Goal: Task Accomplishment & Management: Manage account settings

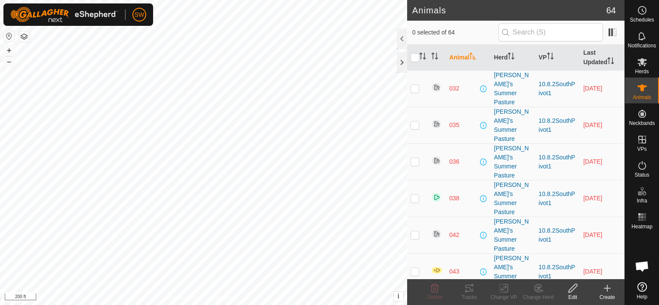
scroll to position [5784, 0]
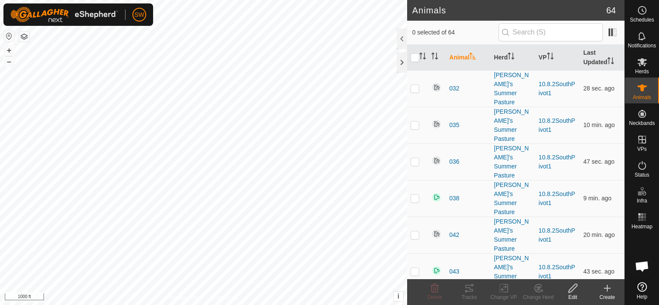
scroll to position [5784, 0]
click at [8, 53] on button "+" at bounding box center [9, 50] width 10 height 10
click at [10, 52] on button "+" at bounding box center [9, 50] width 10 height 10
click at [642, 222] on icon at bounding box center [642, 217] width 10 height 10
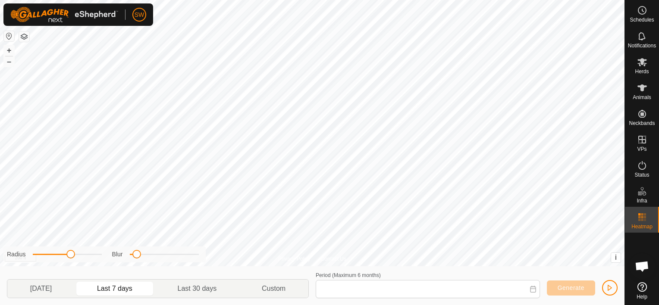
type input "[DATE] - [DATE]"
drag, startPoint x: 642, startPoint y: 222, endPoint x: 659, endPoint y: 222, distance: 17.3
click at [658, 222] on html "SW Schedules Notifications Herds Animals Neckbands VPs Status Infra Heatmap Hel…" at bounding box center [329, 152] width 659 height 305
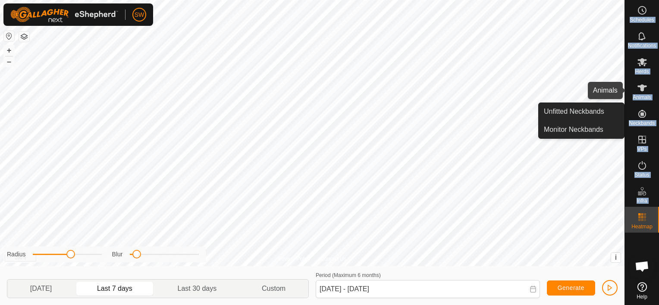
click at [642, 87] on icon at bounding box center [641, 88] width 9 height 7
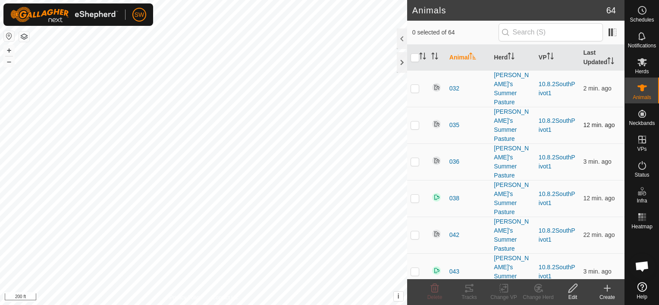
click at [412, 122] on p-checkbox at bounding box center [414, 125] width 9 height 7
checkbox input "true"
click at [458, 294] on div "Tracks" at bounding box center [469, 298] width 34 height 8
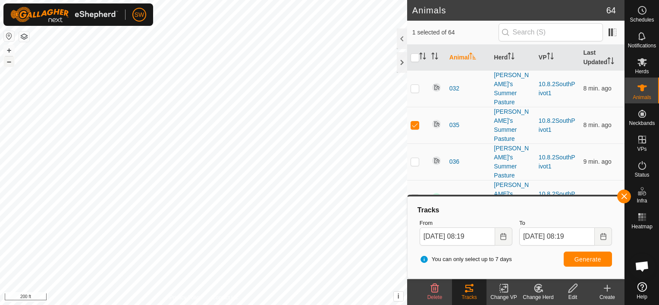
click at [9, 63] on button "–" at bounding box center [9, 61] width 10 height 10
drag, startPoint x: 641, startPoint y: 216, endPoint x: 625, endPoint y: 218, distance: 15.7
click at [625, 218] on div "Heatmap" at bounding box center [642, 220] width 34 height 26
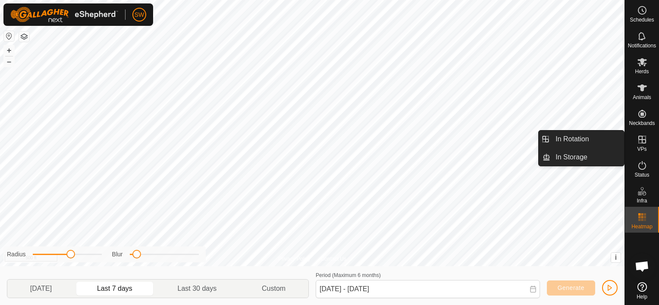
click at [639, 143] on icon at bounding box center [642, 140] width 8 height 8
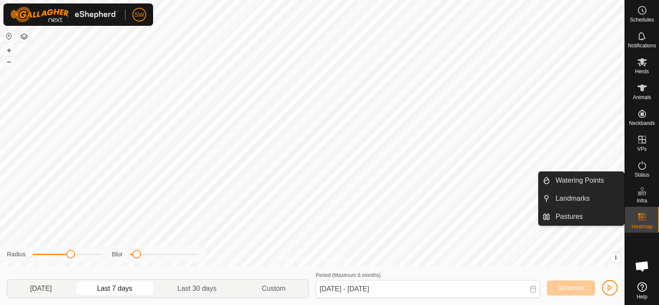
click at [33, 292] on p-togglebutton "[DATE]" at bounding box center [40, 289] width 67 height 18
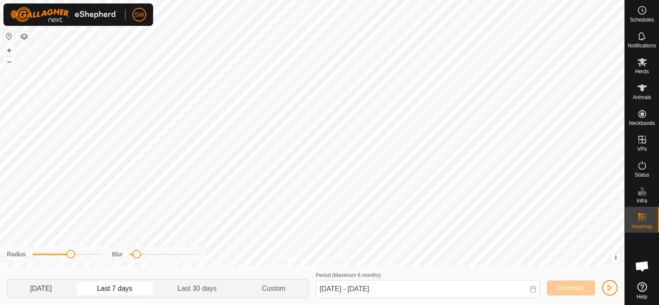
type input "[DATE] - [DATE]"
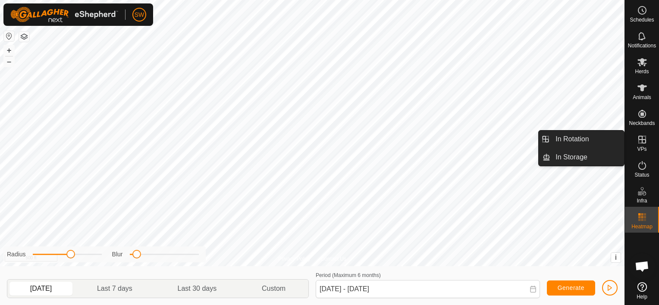
click at [639, 141] on icon at bounding box center [642, 140] width 10 height 10
click at [599, 138] on link "In Rotation" at bounding box center [587, 139] width 74 height 17
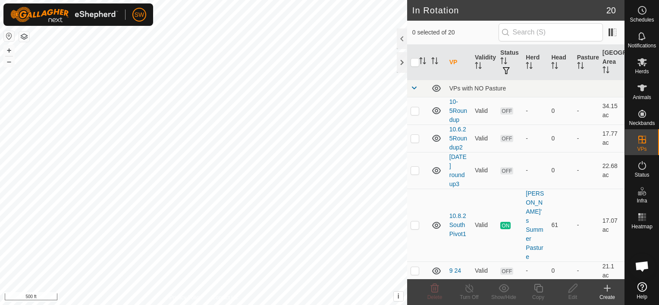
click at [604, 289] on icon at bounding box center [607, 288] width 10 height 10
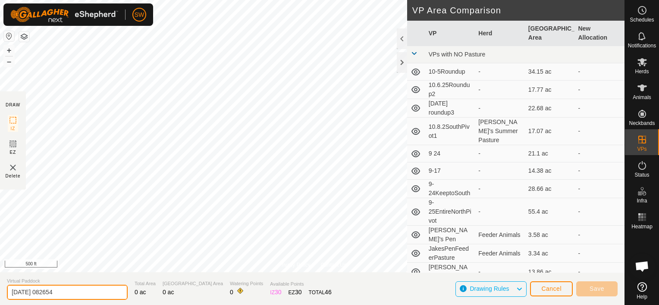
click at [94, 292] on input "[DATE] 082654" at bounding box center [67, 292] width 121 height 15
type input "2"
type input "10.12.25SouthPivot2"
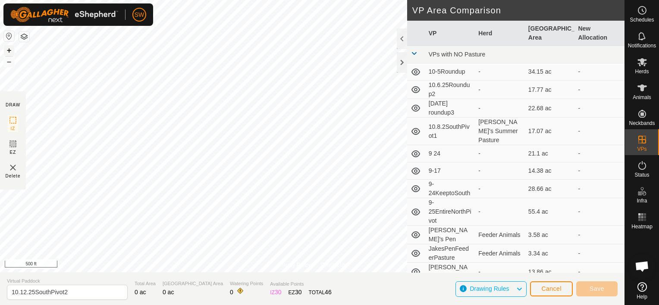
click at [7, 51] on button "+" at bounding box center [9, 50] width 10 height 10
click at [9, 61] on button "–" at bounding box center [9, 61] width 10 height 10
click at [545, 289] on span "Cancel" at bounding box center [551, 288] width 20 height 7
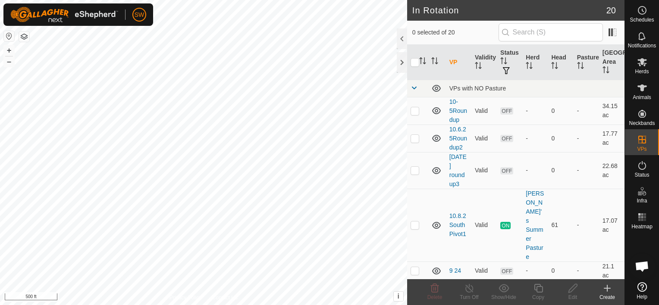
click at [610, 287] on icon at bounding box center [607, 288] width 10 height 10
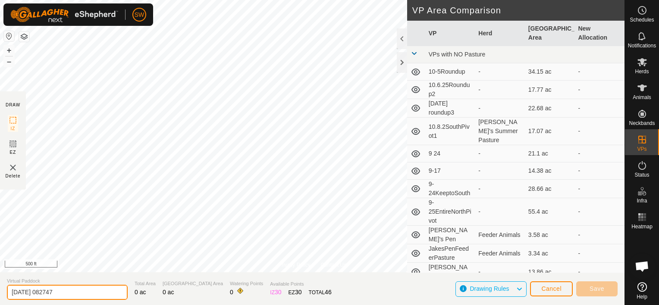
click at [83, 293] on input "[DATE] 082747" at bounding box center [67, 292] width 121 height 15
type input "2"
type input "10.12.25SouthPivot2"
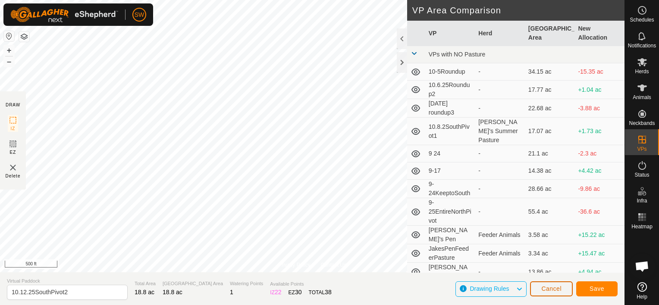
click at [548, 294] on button "Cancel" at bounding box center [551, 289] width 43 height 15
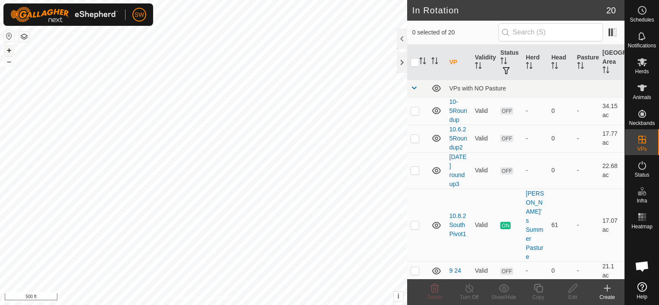
click at [9, 52] on button "+" at bounding box center [9, 50] width 10 height 10
click at [608, 293] on icon at bounding box center [607, 288] width 10 height 10
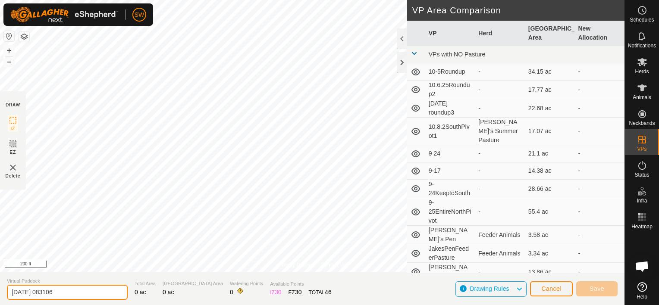
click at [96, 290] on input "[DATE] 083106" at bounding box center [67, 292] width 121 height 15
type input "2"
type input "10.8.25SouthPivot2"
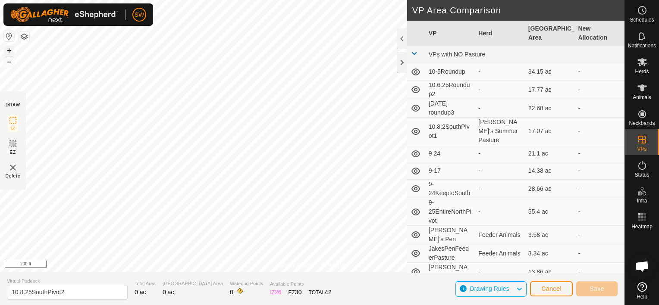
click at [7, 50] on button "+" at bounding box center [9, 50] width 10 height 10
click at [7, 52] on button "+" at bounding box center [9, 50] width 10 height 10
click at [561, 287] on span "Cancel" at bounding box center [551, 288] width 20 height 7
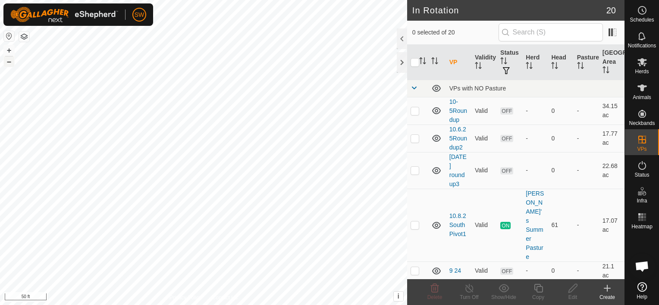
click at [11, 62] on button "–" at bounding box center [9, 61] width 10 height 10
click at [603, 291] on icon at bounding box center [607, 288] width 10 height 10
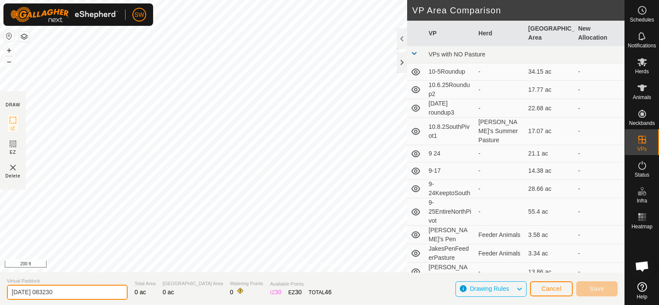
click at [86, 292] on input "[DATE] 083230" at bounding box center [67, 292] width 121 height 15
type input "2"
type input "10.8.25SouthPivot2"
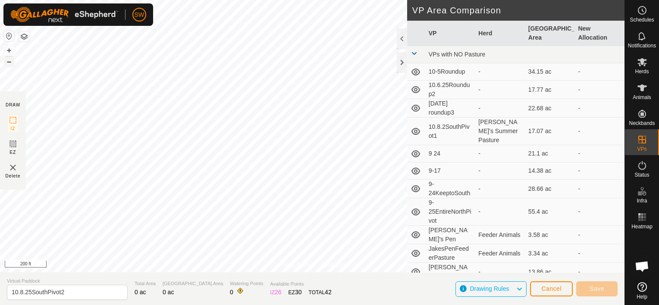
click at [5, 61] on button "–" at bounding box center [9, 61] width 10 height 10
click at [548, 286] on span "Cancel" at bounding box center [551, 288] width 20 height 7
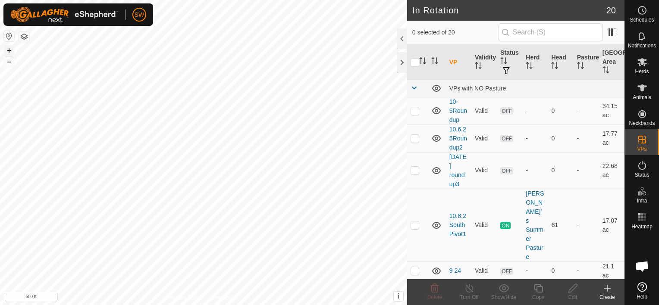
click at [10, 54] on button "+" at bounding box center [9, 50] width 10 height 10
click at [612, 292] on create-svg-icon at bounding box center [607, 288] width 34 height 10
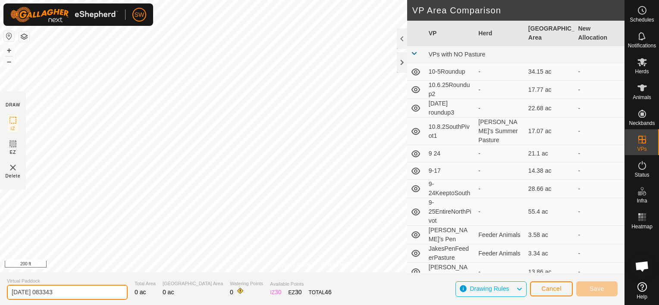
click at [93, 288] on input "[DATE] 083343" at bounding box center [67, 292] width 121 height 15
type input "2"
type input "10.8.25SouthPivot2"
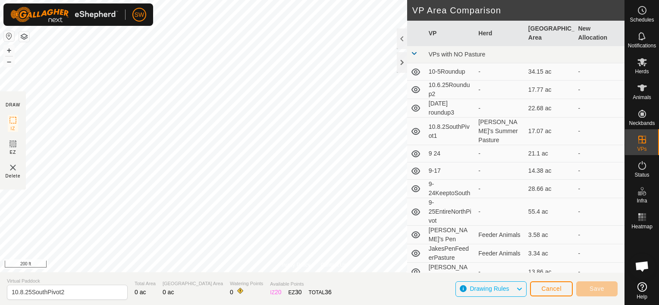
click at [192, 305] on html "SW Schedules Notifications Herds Animals Neckbands VPs Status Infra Heatmap Hel…" at bounding box center [329, 152] width 659 height 305
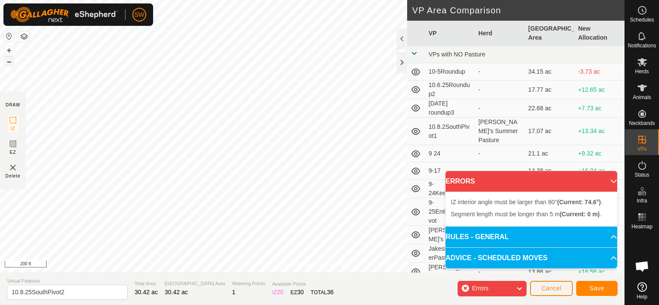
click at [10, 63] on button "–" at bounding box center [9, 61] width 10 height 10
click at [5, 52] on button "+" at bounding box center [9, 50] width 10 height 10
click at [6, 49] on button "+" at bounding box center [9, 50] width 10 height 10
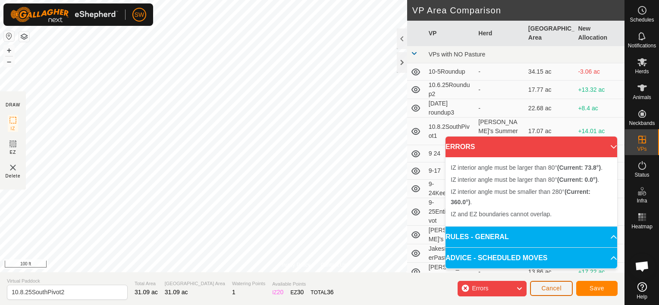
click at [547, 286] on span "Cancel" at bounding box center [551, 288] width 20 height 7
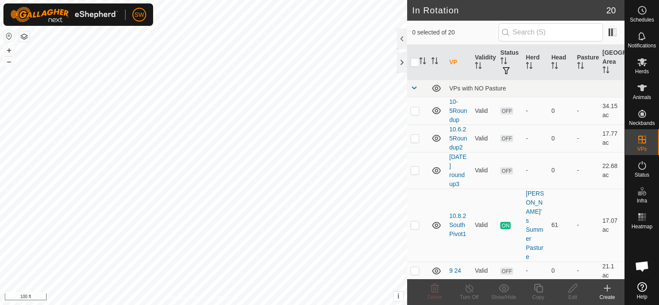
click at [609, 290] on icon at bounding box center [607, 288] width 10 height 10
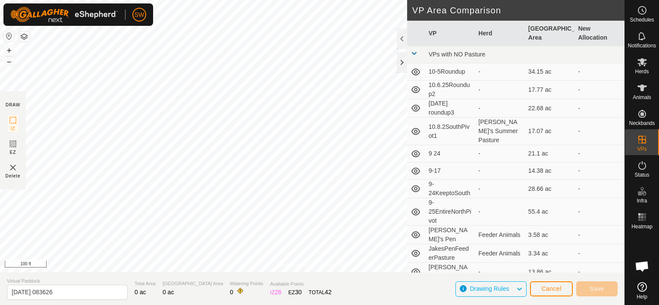
click at [138, 296] on div "Privacy Policy Contact Us + – ⇧ i This application includes HERE Maps. © 2024 H…" at bounding box center [312, 152] width 624 height 305
click at [10, 60] on button "–" at bounding box center [9, 61] width 10 height 10
click at [9, 53] on button "+" at bounding box center [9, 50] width 10 height 10
click at [11, 53] on button "+" at bounding box center [9, 50] width 10 height 10
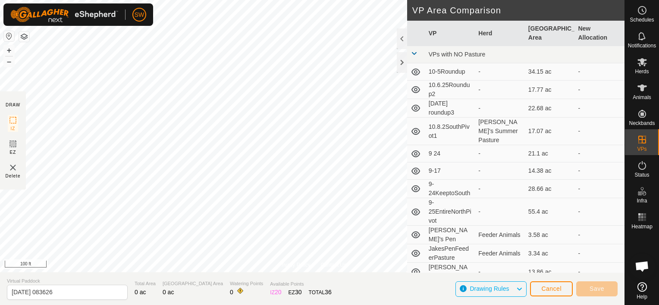
click at [10, 171] on img at bounding box center [13, 168] width 10 height 10
click at [510, 286] on span "Drawing Rules" at bounding box center [493, 289] width 46 height 11
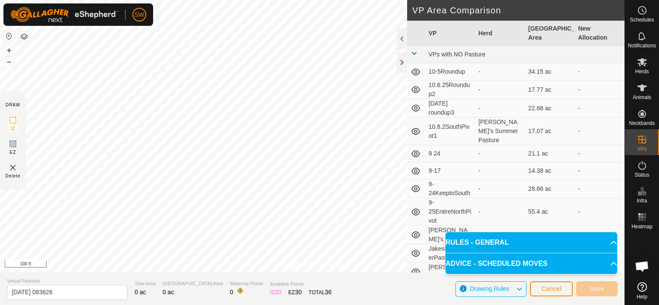
click at [510, 286] on span "Drawing Rules" at bounding box center [493, 289] width 46 height 11
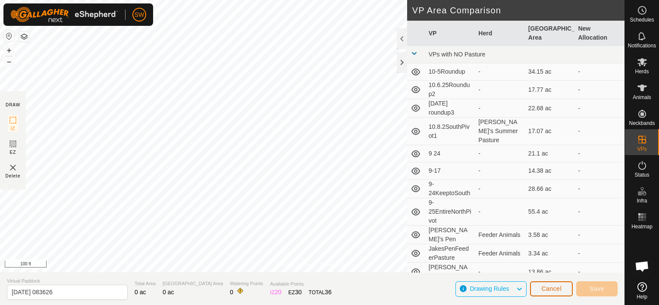
click at [555, 285] on span "Cancel" at bounding box center [551, 288] width 20 height 7
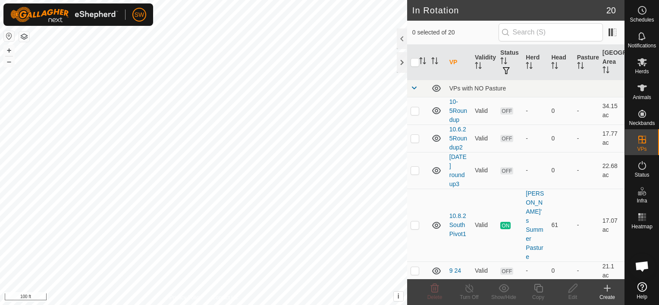
click at [610, 292] on icon at bounding box center [607, 288] width 10 height 10
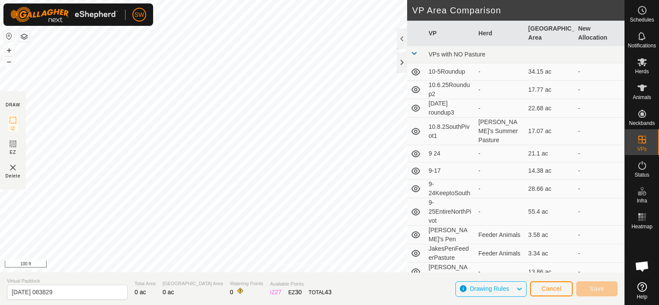
click at [20, 164] on section "DRAW IZ EZ Delete" at bounding box center [13, 140] width 26 height 98
click at [543, 286] on span "Cancel" at bounding box center [551, 288] width 20 height 7
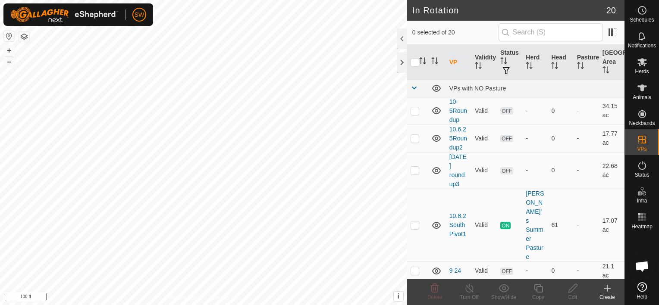
click at [609, 289] on icon at bounding box center [607, 288] width 10 height 10
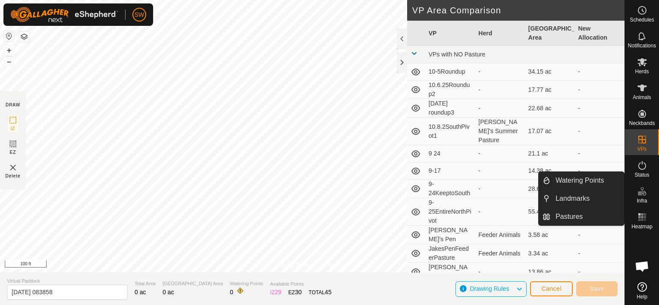
click at [640, 192] on icon at bounding box center [639, 193] width 4 height 4
click at [586, 198] on link "Landmarks" at bounding box center [587, 198] width 74 height 17
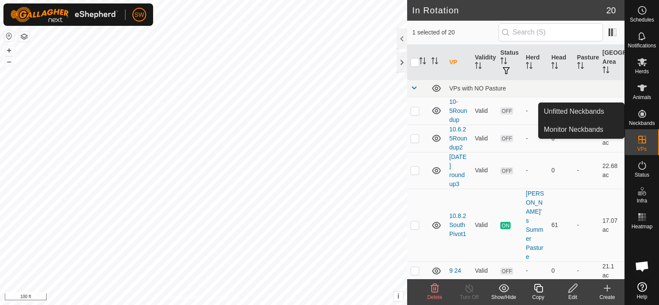
drag, startPoint x: 639, startPoint y: 116, endPoint x: 630, endPoint y: 115, distance: 9.1
click at [630, 115] on div "Neckbands" at bounding box center [642, 116] width 34 height 26
click at [647, 114] on es-neckbands-svg-icon at bounding box center [642, 114] width 16 height 14
drag, startPoint x: 640, startPoint y: 113, endPoint x: 633, endPoint y: 114, distance: 7.3
click at [633, 114] on div "Neckbands" at bounding box center [642, 116] width 34 height 26
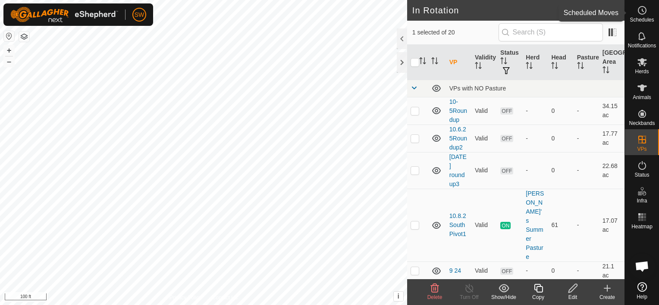
drag, startPoint x: 643, startPoint y: 15, endPoint x: 635, endPoint y: 15, distance: 7.8
click at [635, 15] on es-schedule-vp-svg-icon at bounding box center [642, 10] width 16 height 14
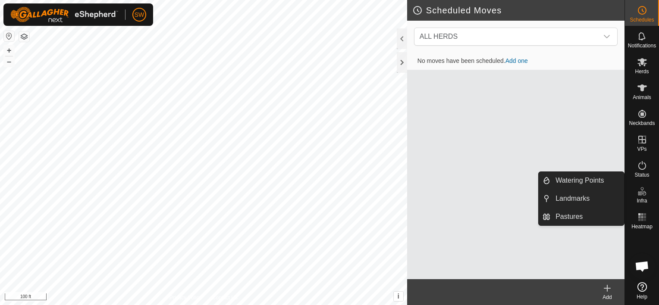
drag, startPoint x: 644, startPoint y: 192, endPoint x: 652, endPoint y: 194, distance: 8.0
click at [652, 194] on div "Infra" at bounding box center [642, 194] width 34 height 26
click at [597, 200] on link "Landmarks" at bounding box center [587, 198] width 74 height 17
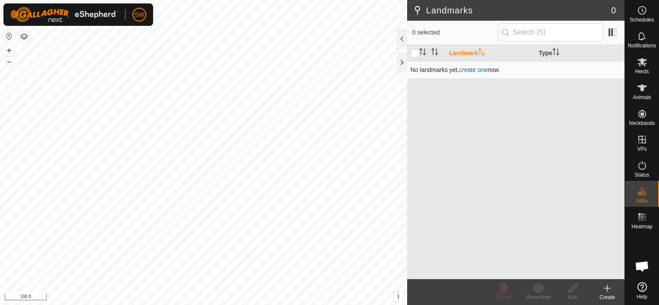
click at [476, 69] on link "create one" at bounding box center [473, 69] width 28 height 7
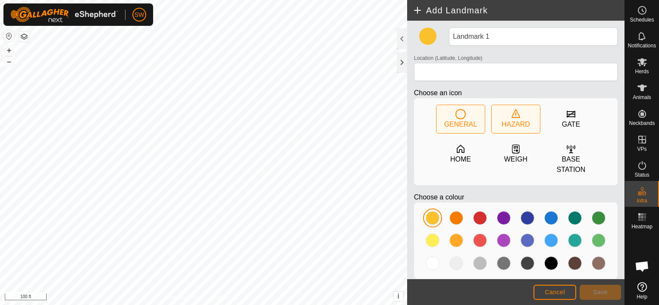
click at [517, 120] on div "HAZARD" at bounding box center [515, 124] width 28 height 10
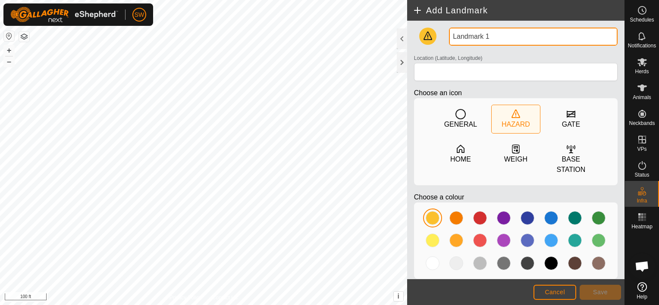
click at [497, 38] on input "Landmark 1" at bounding box center [533, 37] width 169 height 18
type input "L"
type input "dead tree"
click at [592, 257] on div at bounding box center [599, 264] width 14 height 14
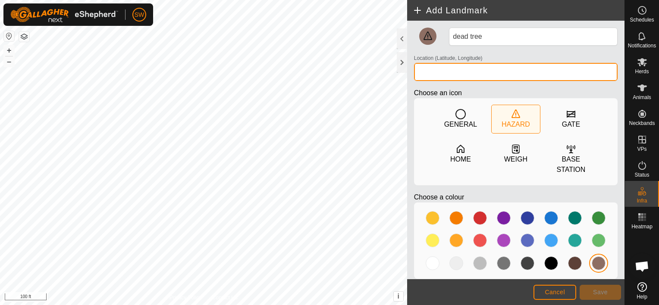
click at [471, 77] on input "Location (Latitude, Longitude)" at bounding box center [516, 72] width 204 height 18
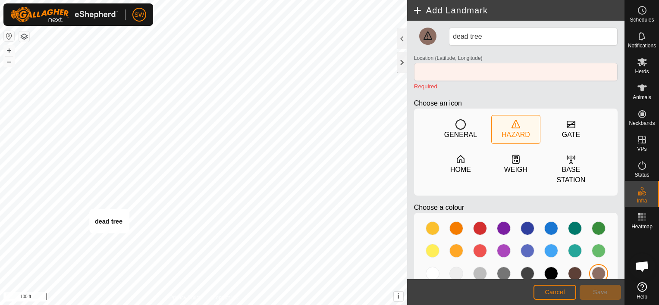
type input "45.625143, -108.815185"
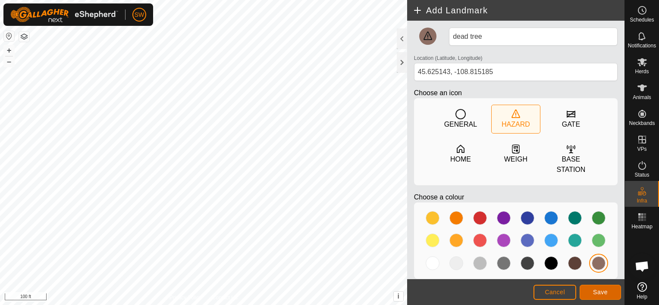
click at [602, 288] on button "Save" at bounding box center [599, 292] width 41 height 15
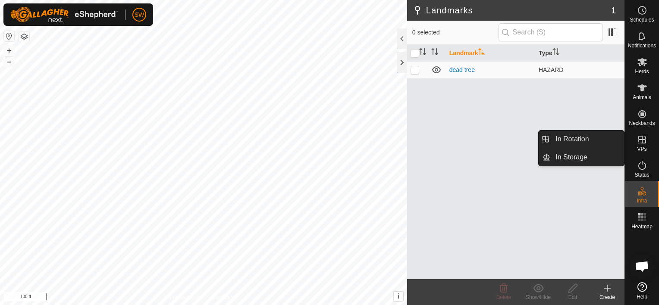
click at [640, 143] on icon at bounding box center [642, 140] width 10 height 10
click at [643, 143] on icon at bounding box center [642, 140] width 8 height 8
click at [603, 135] on link "In Rotation" at bounding box center [587, 139] width 74 height 17
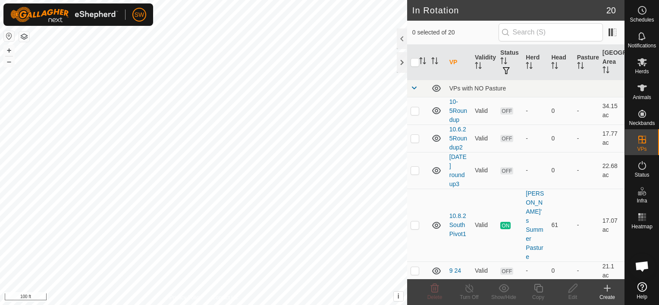
click at [607, 288] on icon at bounding box center [607, 288] width 6 height 0
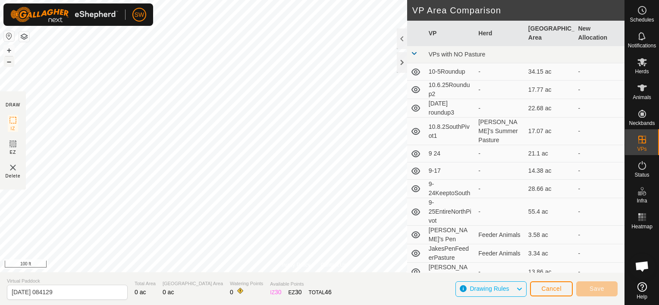
click at [7, 62] on button "–" at bounding box center [9, 61] width 10 height 10
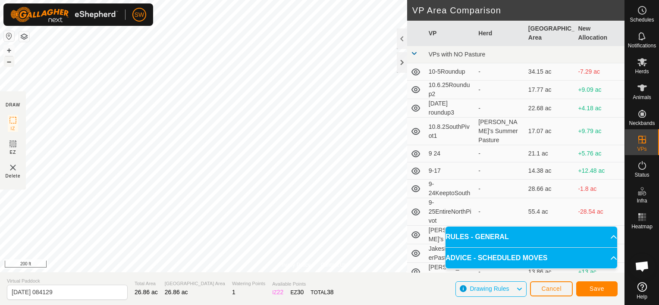
click at [8, 63] on button "–" at bounding box center [9, 61] width 10 height 10
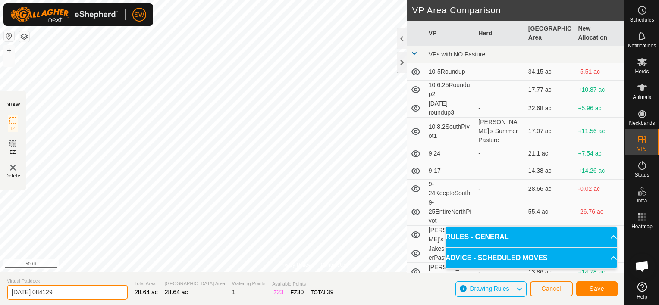
click at [82, 298] on input "[DATE] 084129" at bounding box center [67, 292] width 121 height 15
type input "2"
type input "[DATE] south pivot2"
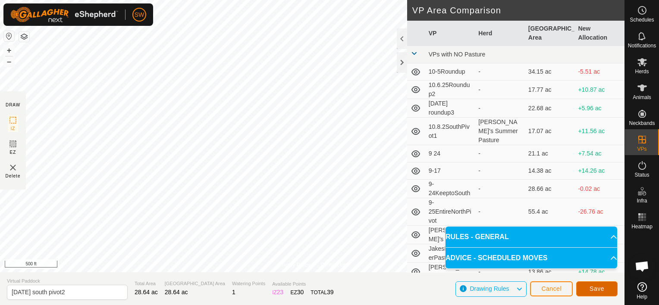
click at [591, 287] on span "Save" at bounding box center [596, 288] width 15 height 7
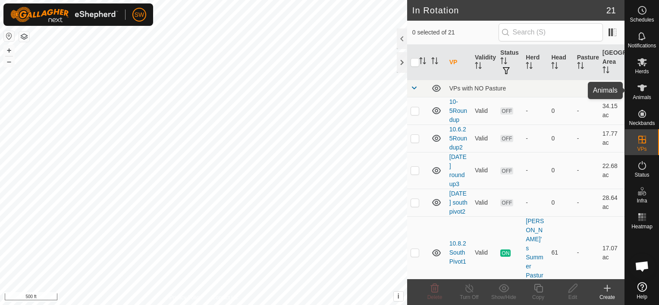
click at [641, 97] on span "Animals" at bounding box center [642, 97] width 19 height 5
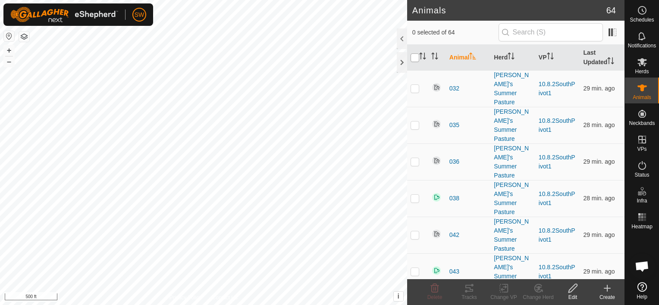
click at [414, 59] on input "checkbox" at bounding box center [414, 57] width 9 height 9
checkbox input "true"
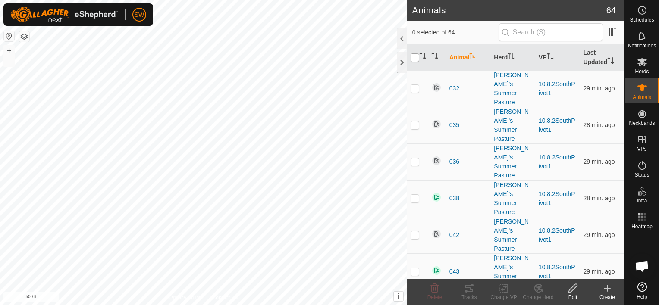
checkbox input "true"
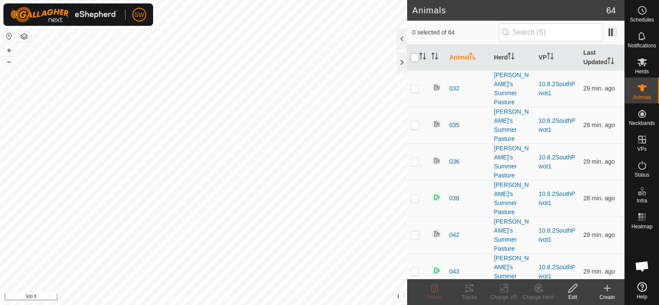
checkbox input "true"
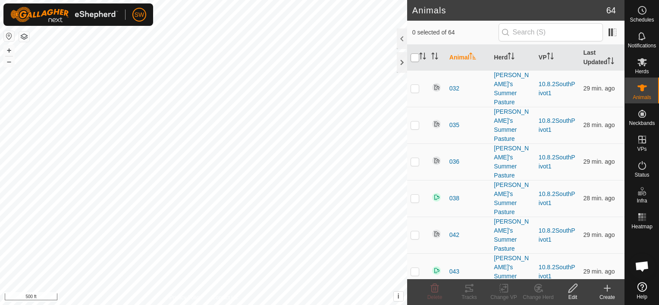
checkbox input "true"
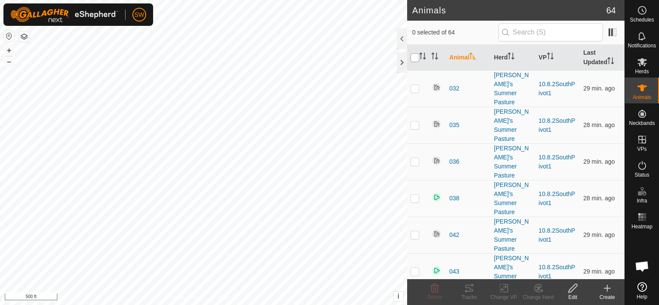
checkbox input "true"
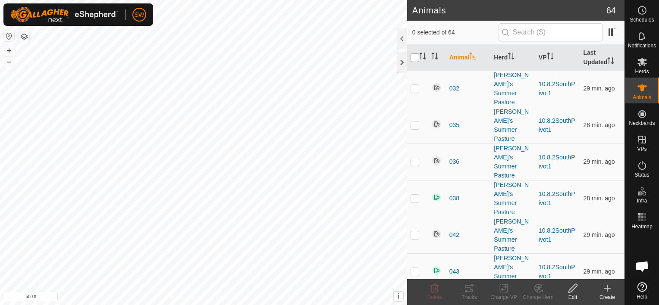
checkbox input "true"
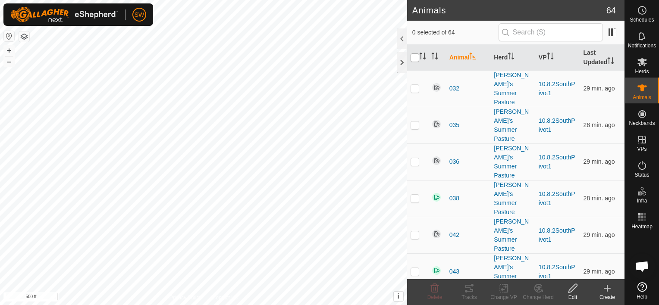
checkbox input "true"
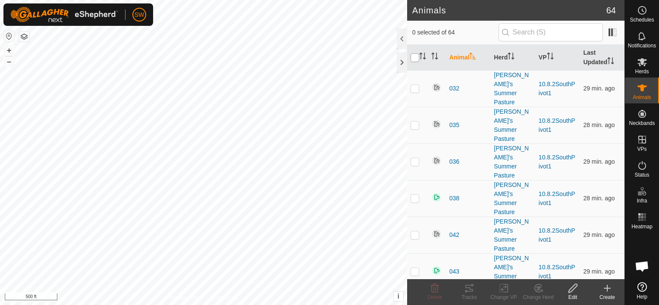
checkbox input "true"
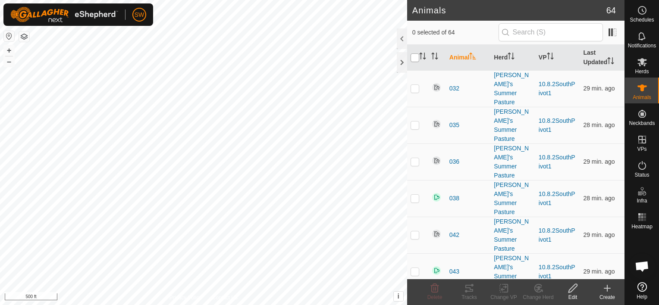
checkbox input "true"
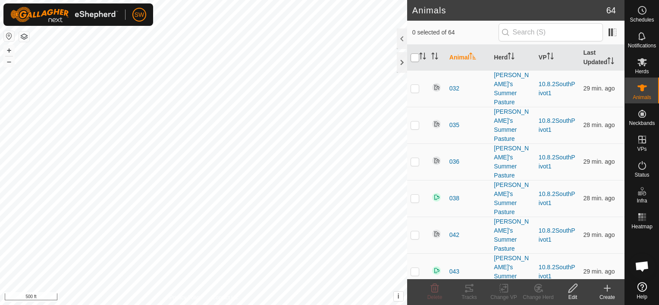
checkbox input "true"
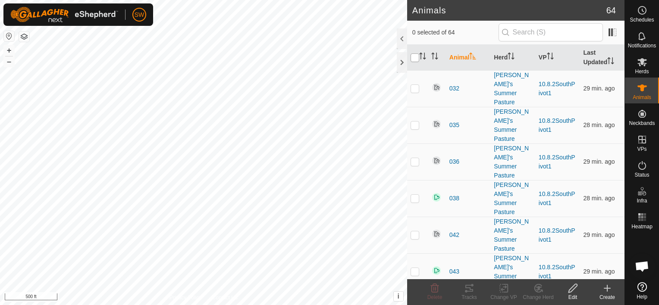
checkbox input "true"
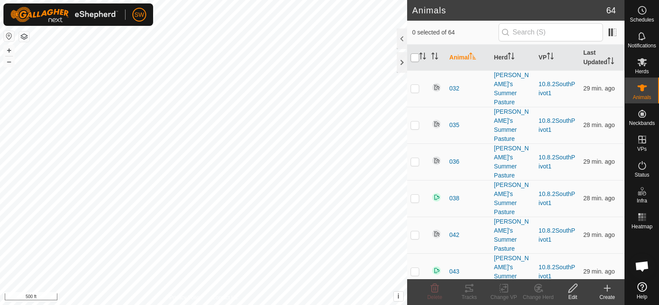
checkbox input "true"
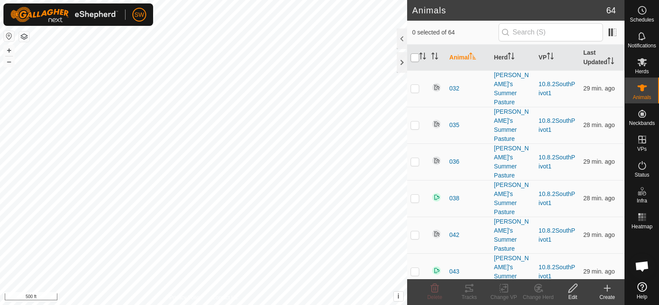
checkbox input "true"
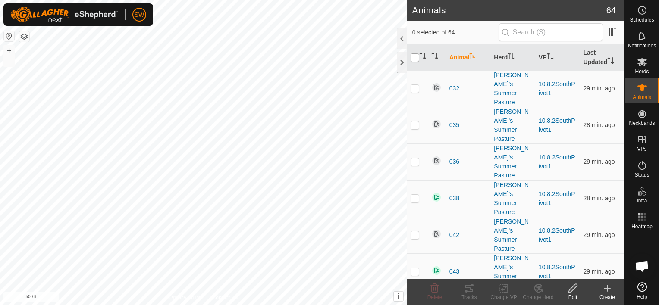
checkbox input "true"
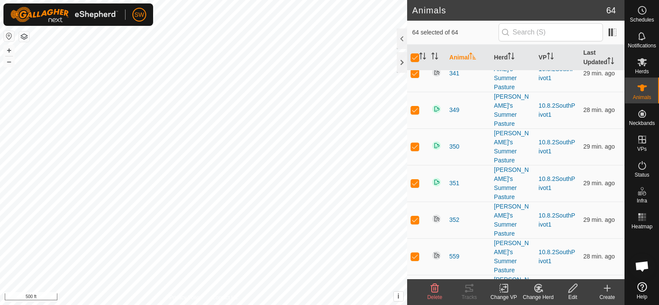
scroll to position [1524, 0]
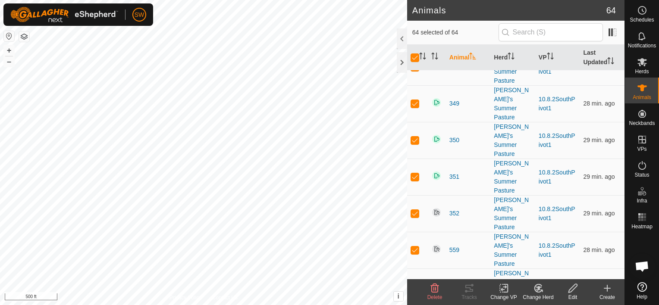
checkbox input "false"
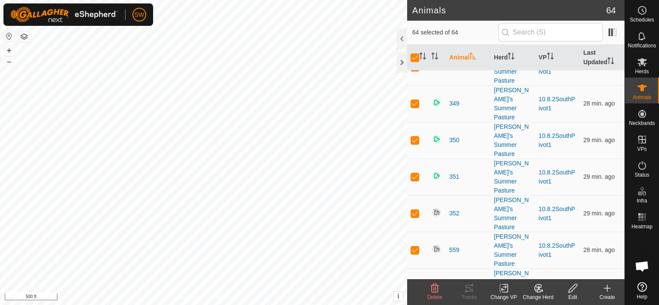
checkbox input "false"
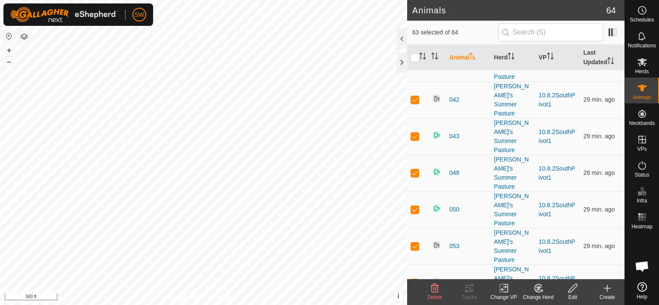
scroll to position [0, 0]
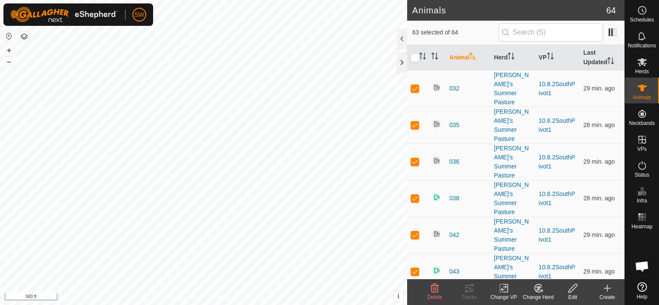
click at [508, 289] on icon at bounding box center [503, 288] width 11 height 10
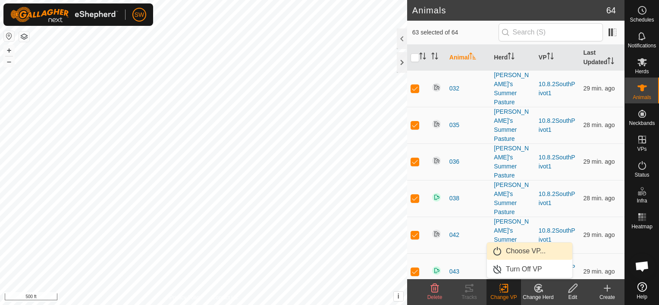
click at [516, 252] on link "Choose VP..." at bounding box center [529, 251] width 85 height 17
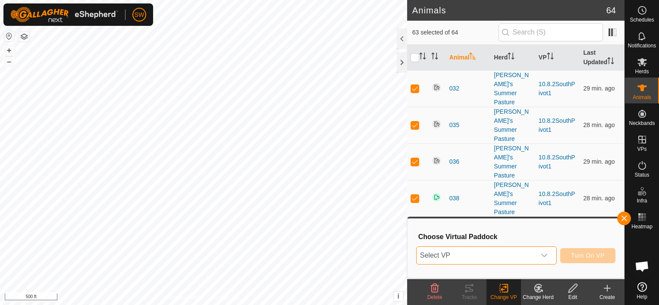
click at [516, 252] on span "Select VP" at bounding box center [476, 255] width 119 height 17
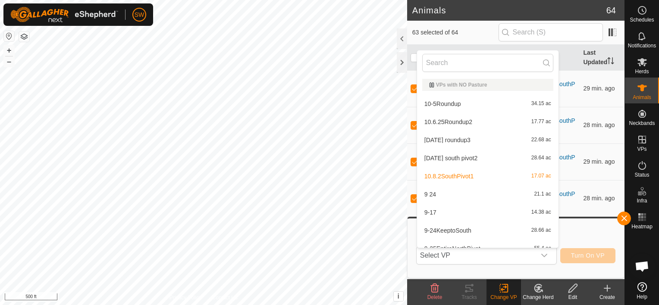
click at [516, 252] on span "Select VP" at bounding box center [476, 255] width 119 height 17
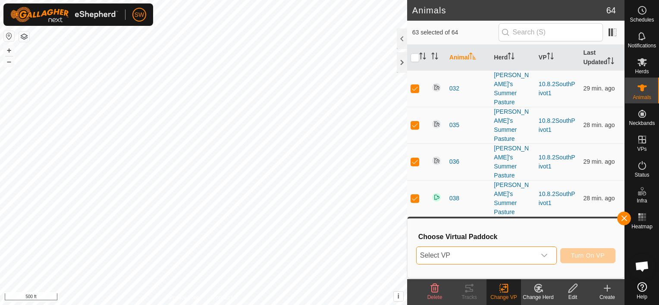
click at [516, 252] on span "Select VP" at bounding box center [476, 255] width 119 height 17
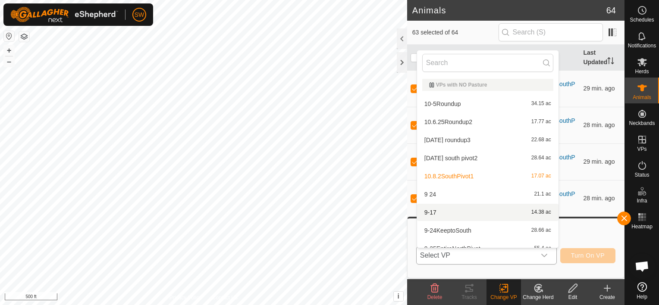
scroll to position [9, 0]
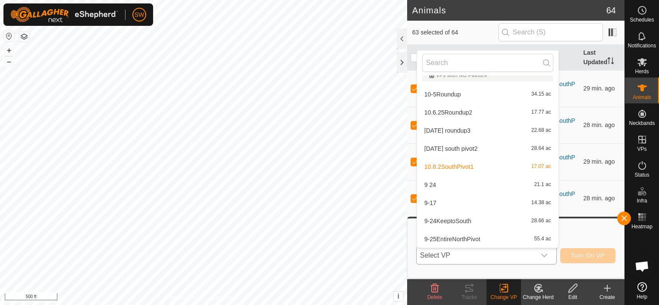
click at [458, 147] on li "[DATE] south pivot2 28.64 ac" at bounding box center [487, 148] width 141 height 17
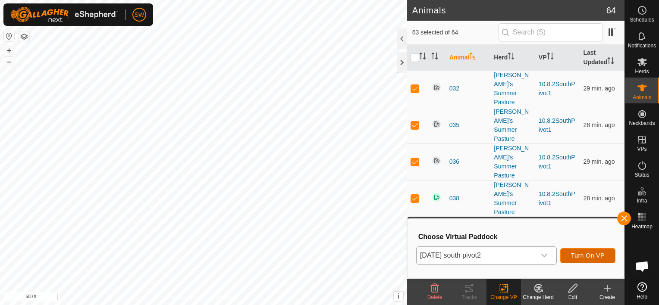
click at [589, 257] on span "Turn On VP" at bounding box center [588, 255] width 34 height 7
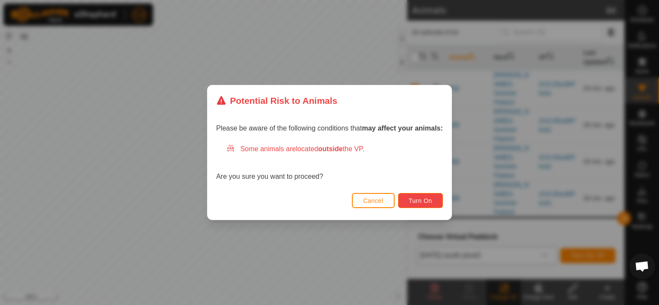
click at [414, 194] on button "Turn On" at bounding box center [420, 200] width 45 height 15
